Goal: Entertainment & Leisure: Consume media (video, audio)

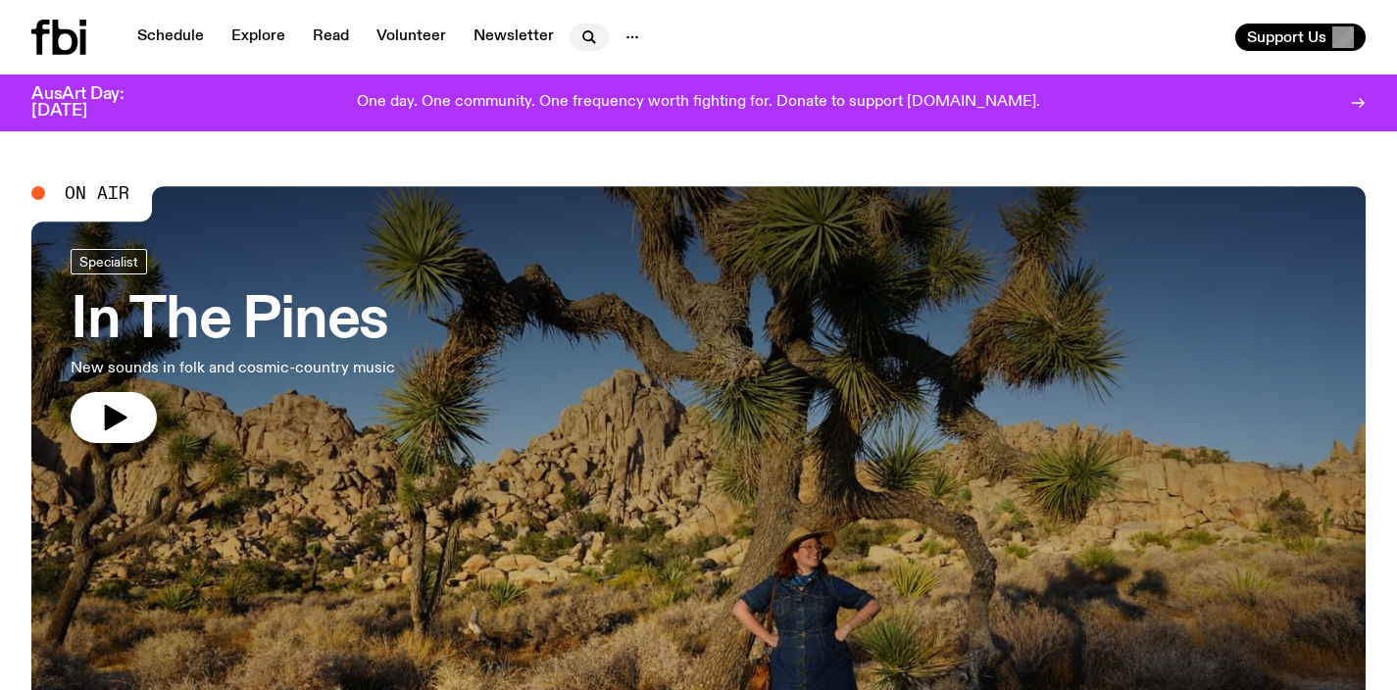
click at [580, 41] on icon "button" at bounding box center [590, 37] width 24 height 24
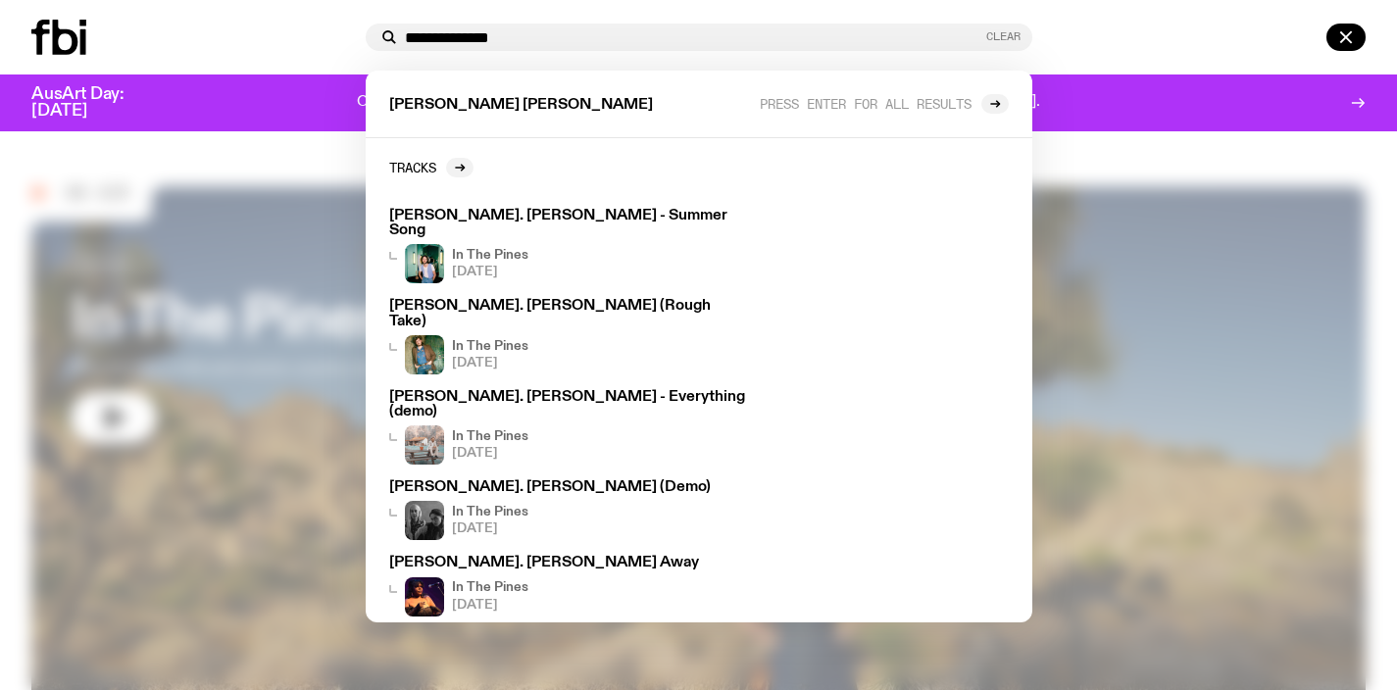
type input "**********"
click at [1006, 31] on button "Clear" at bounding box center [1003, 36] width 34 height 11
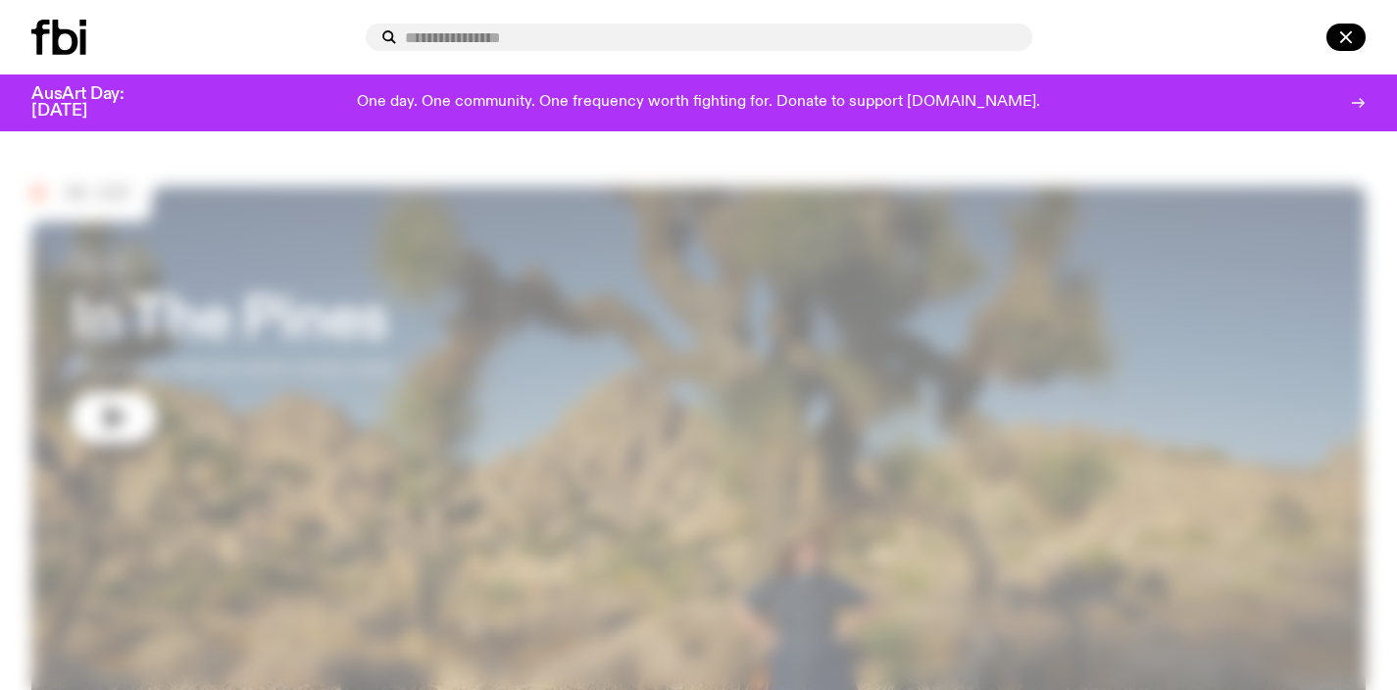
click at [72, 50] on icon at bounding box center [65, 37] width 25 height 35
click at [1338, 39] on icon "button" at bounding box center [1346, 37] width 24 height 24
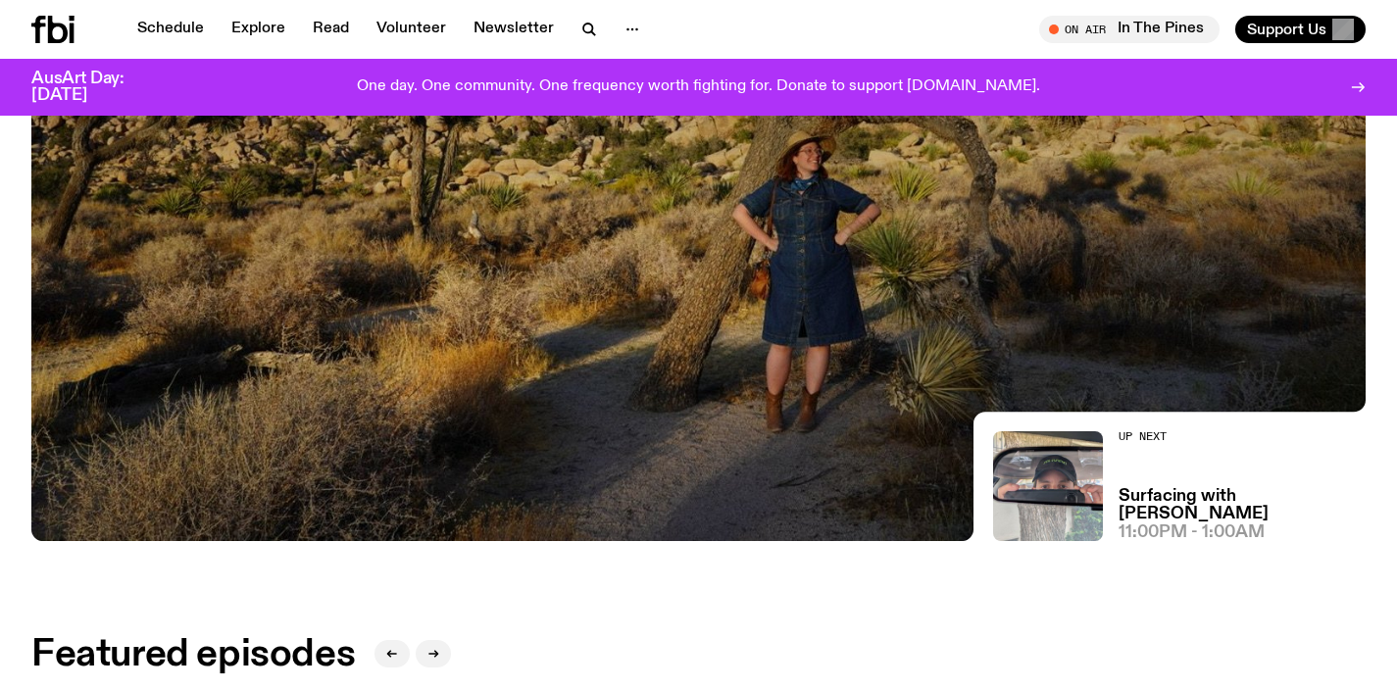
scroll to position [144, 0]
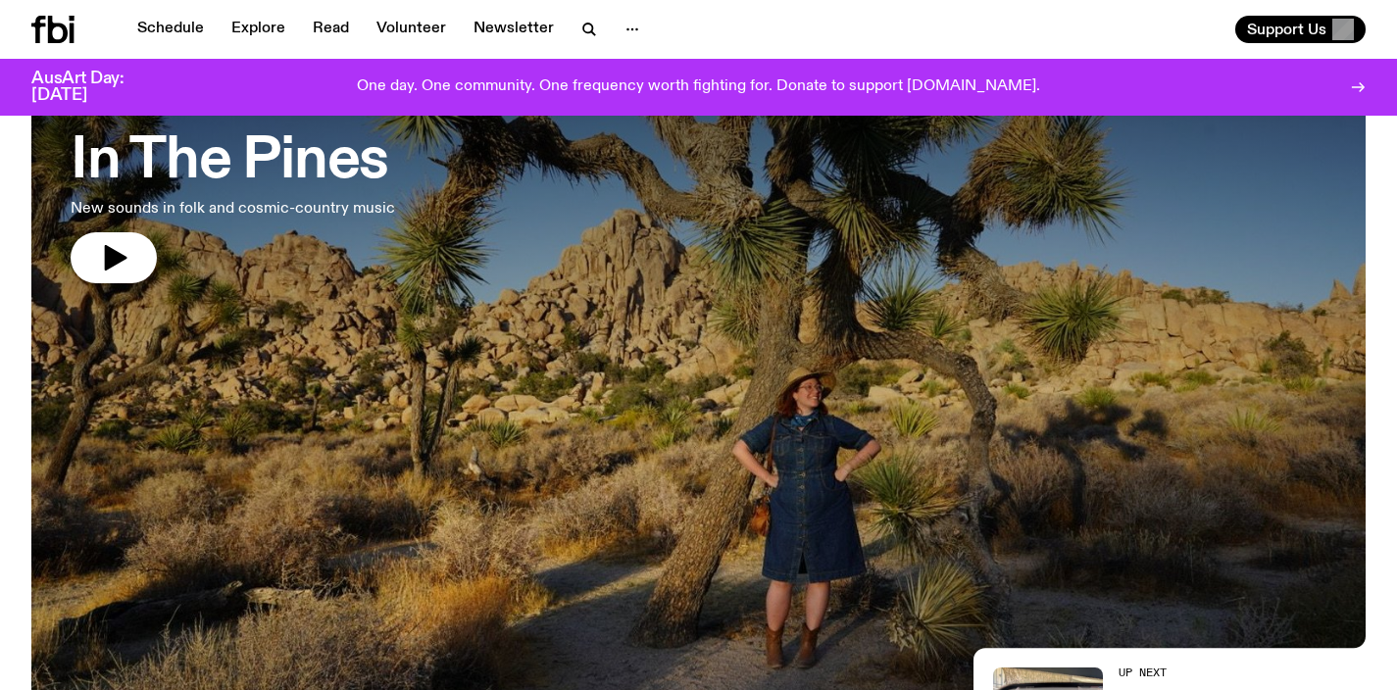
click at [406, 176] on div at bounding box center [698, 276] width 1334 height 500
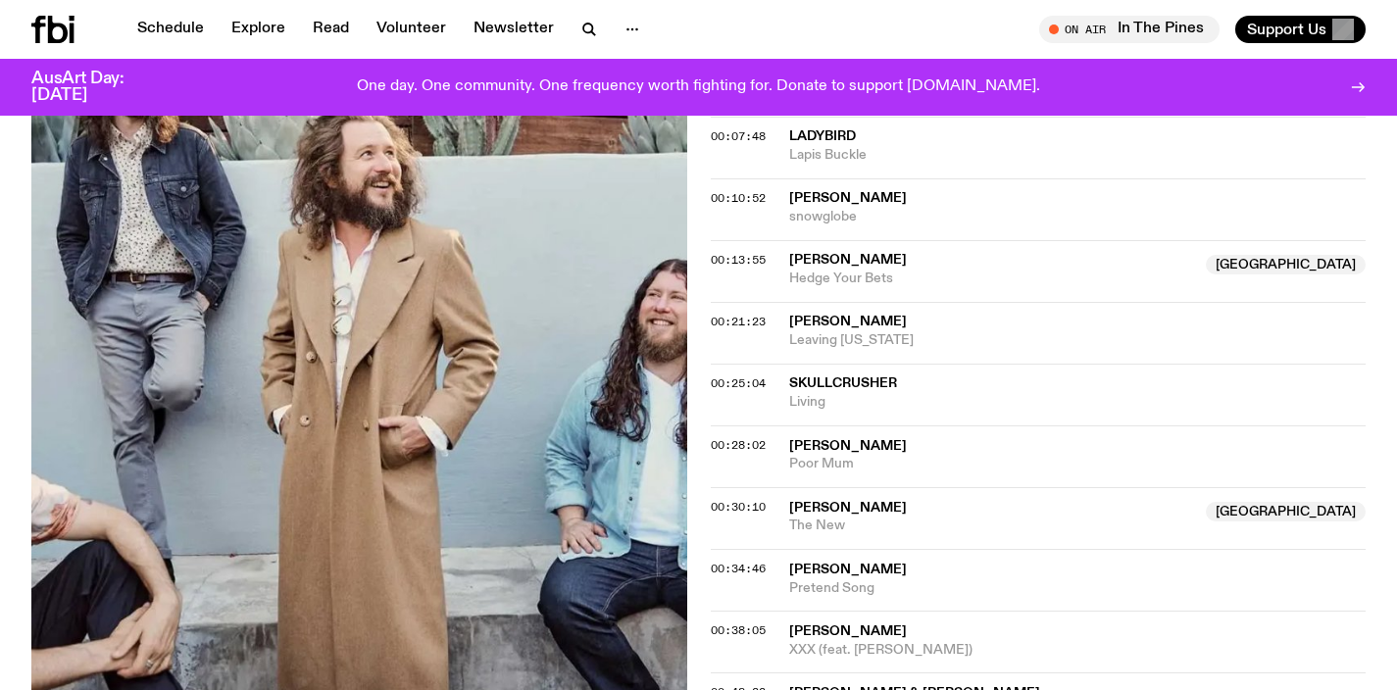
scroll to position [498, 0]
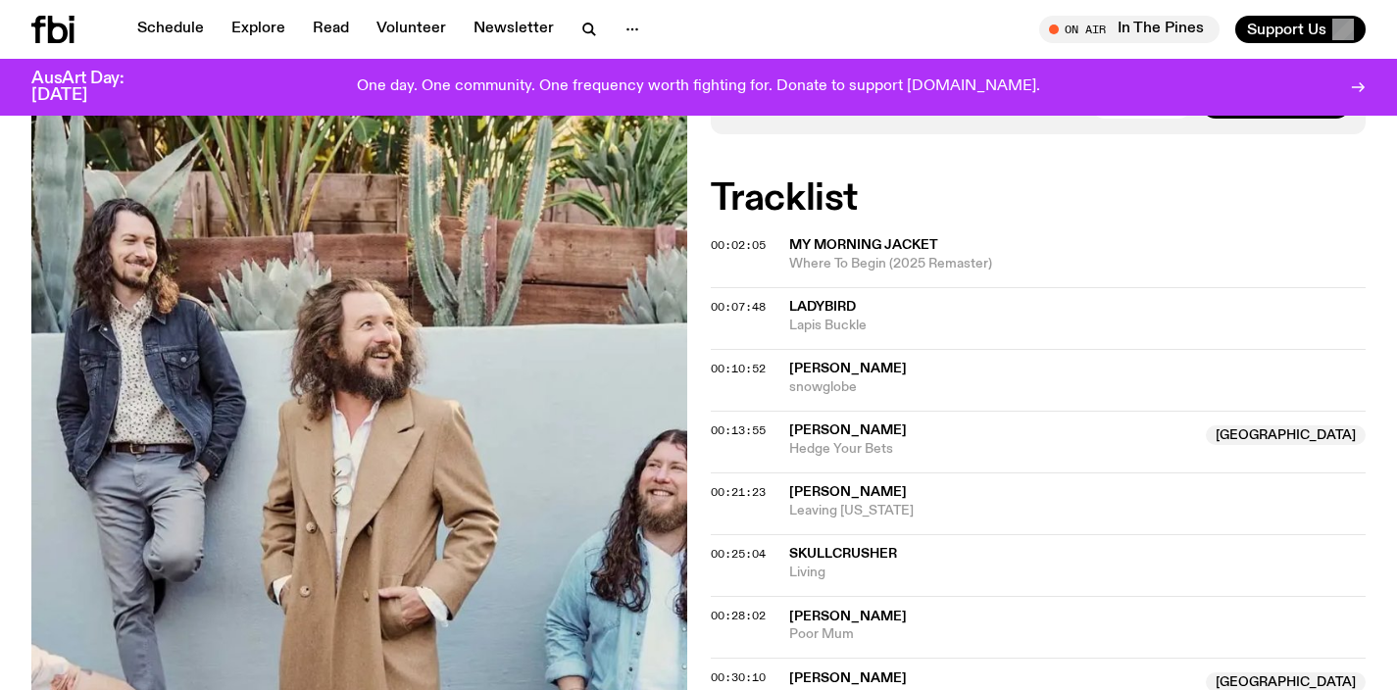
click at [45, 26] on icon at bounding box center [38, 29] width 14 height 27
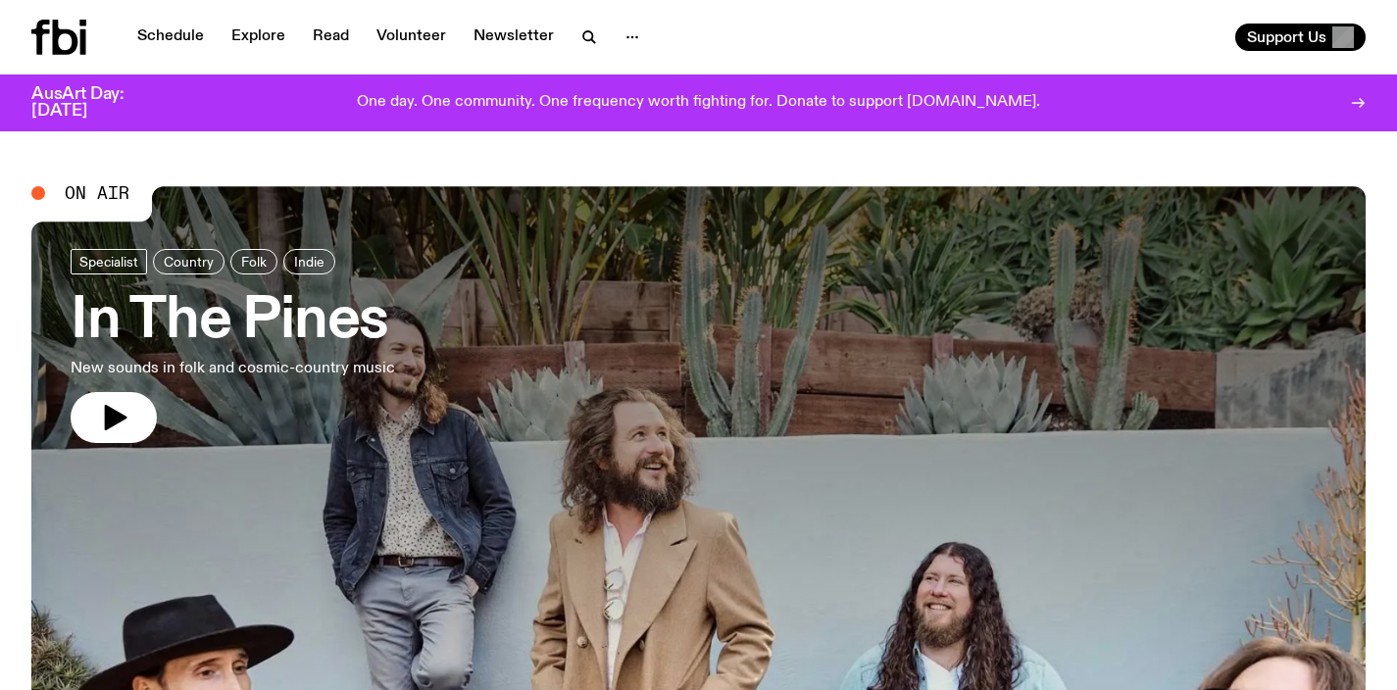
click at [890, 102] on p "One day. One community. One frequency worth fighting for. Donate to support [DO…" at bounding box center [698, 103] width 683 height 18
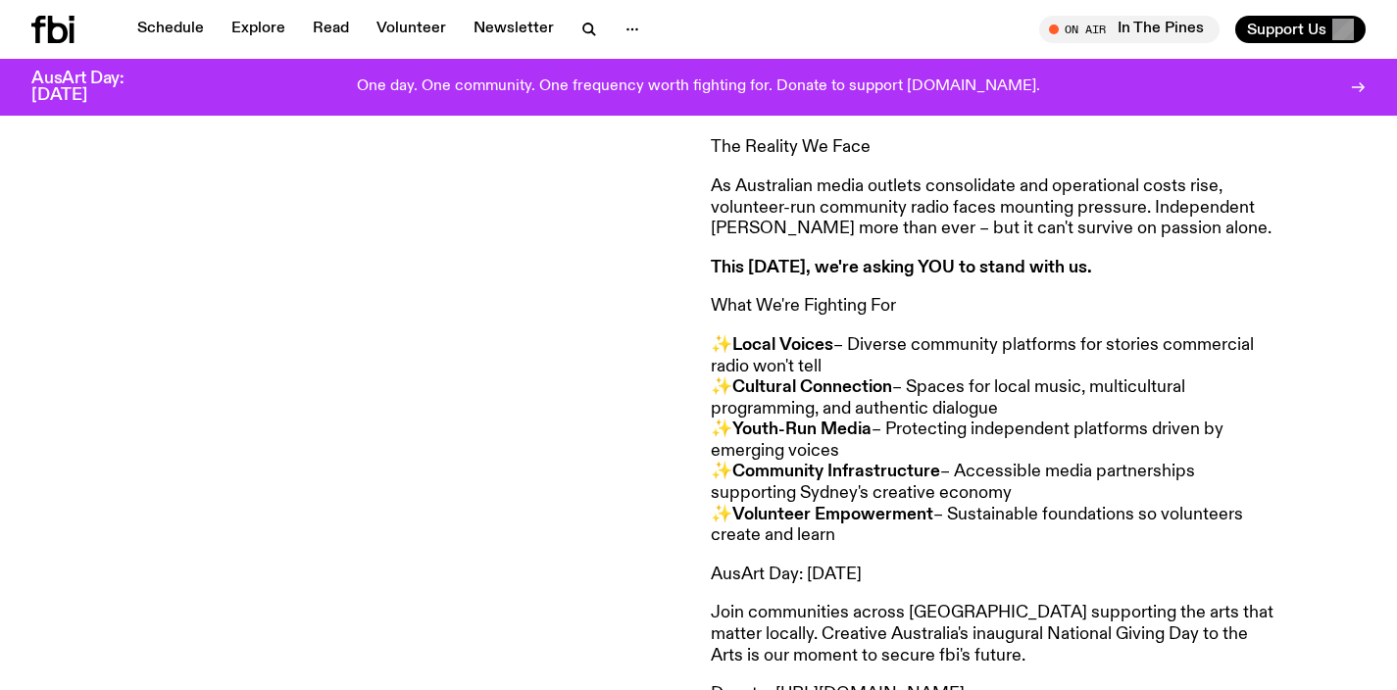
scroll to position [1104, 0]
